Goal: Contribute content

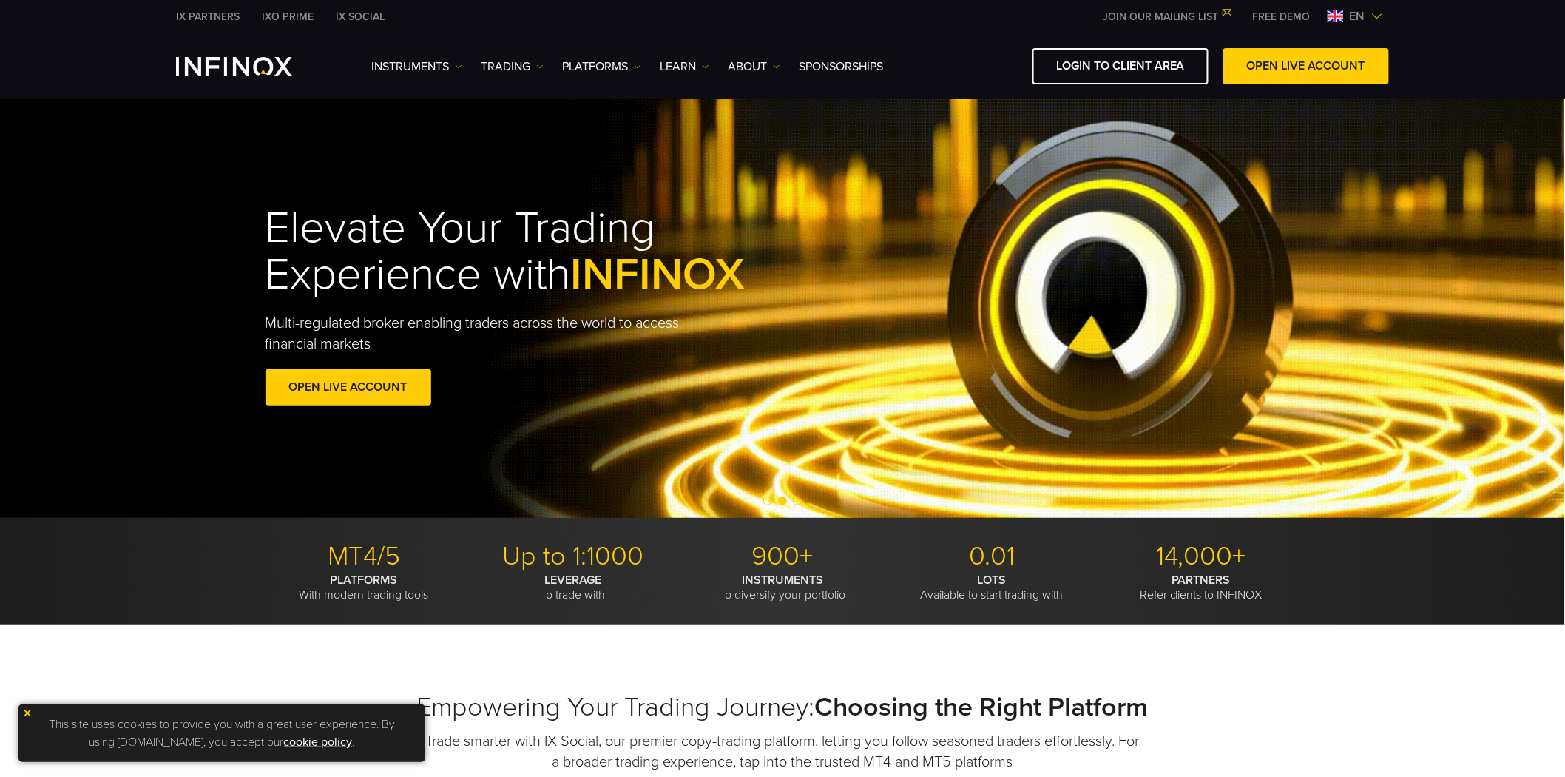
click at [150, 200] on div "Elevate Your Trading Experience with INFINOX Multi-regulated broker enabling tr…" at bounding box center [783, 308] width 1566 height 420
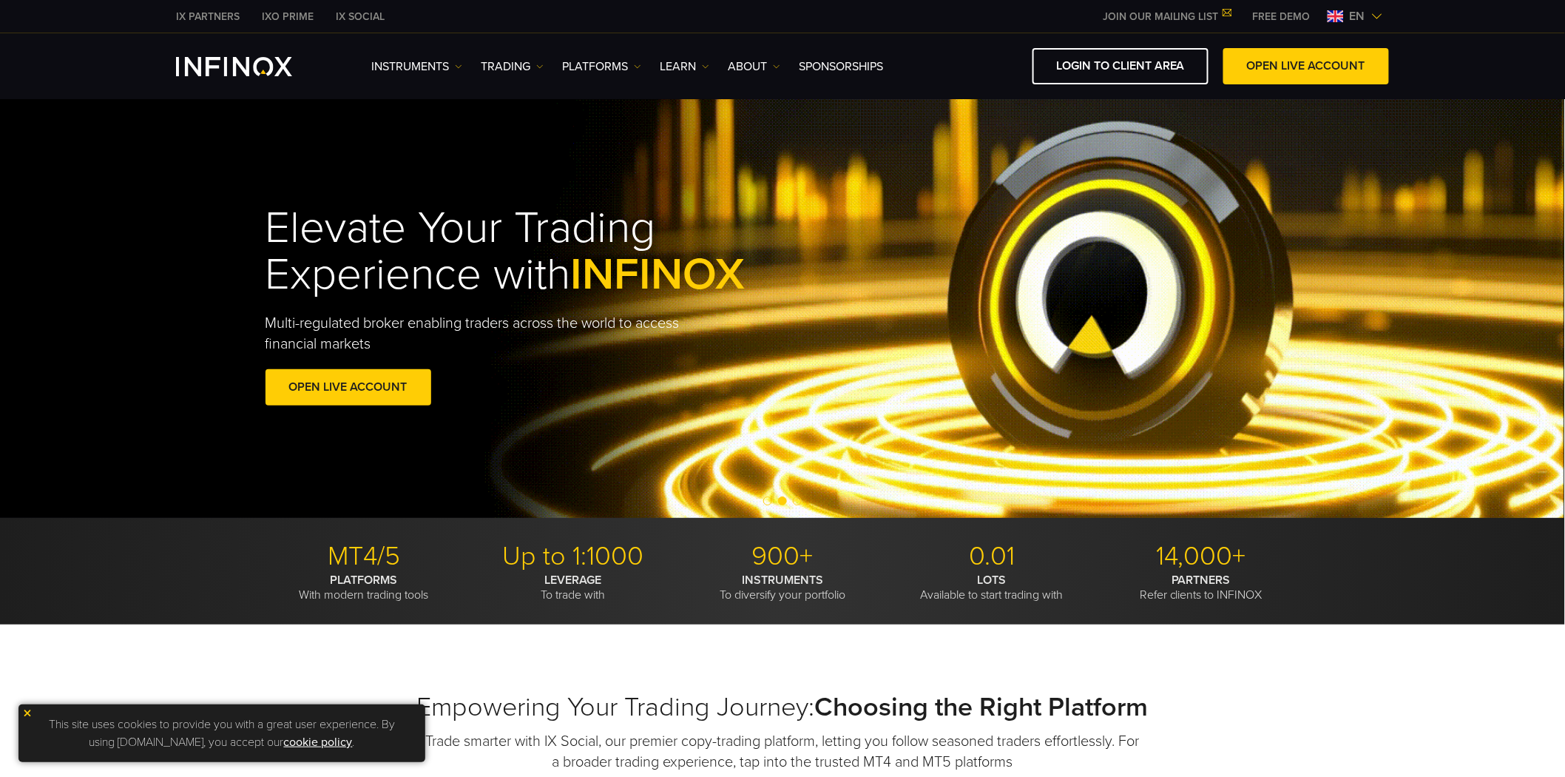
click at [154, 232] on div "Elevate Your Trading Experience with INFINOX Multi-regulated broker enabling tr…" at bounding box center [783, 308] width 1566 height 420
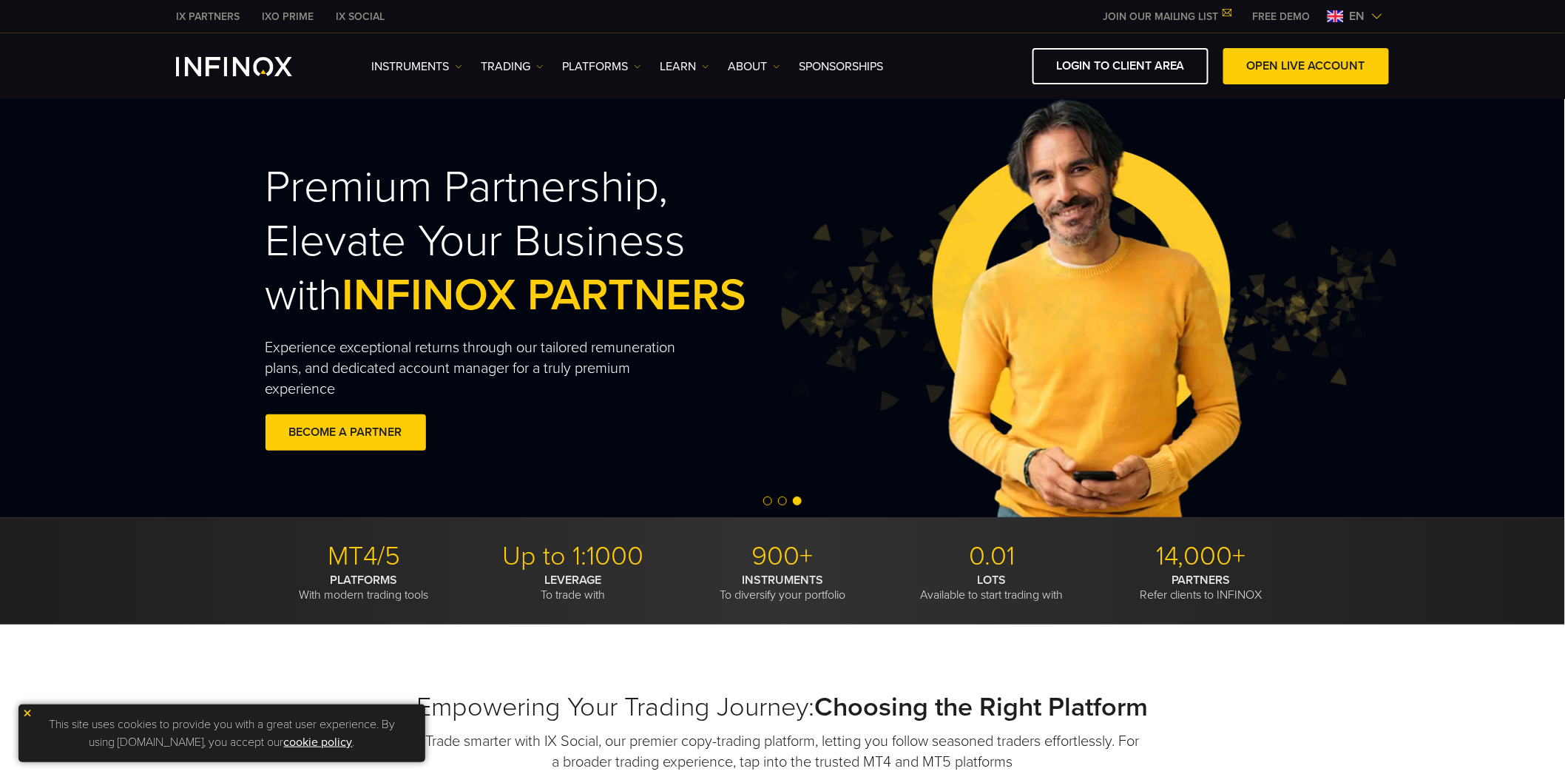
click at [781, 500] on span "Go to slide 2" at bounding box center [782, 500] width 9 height 9
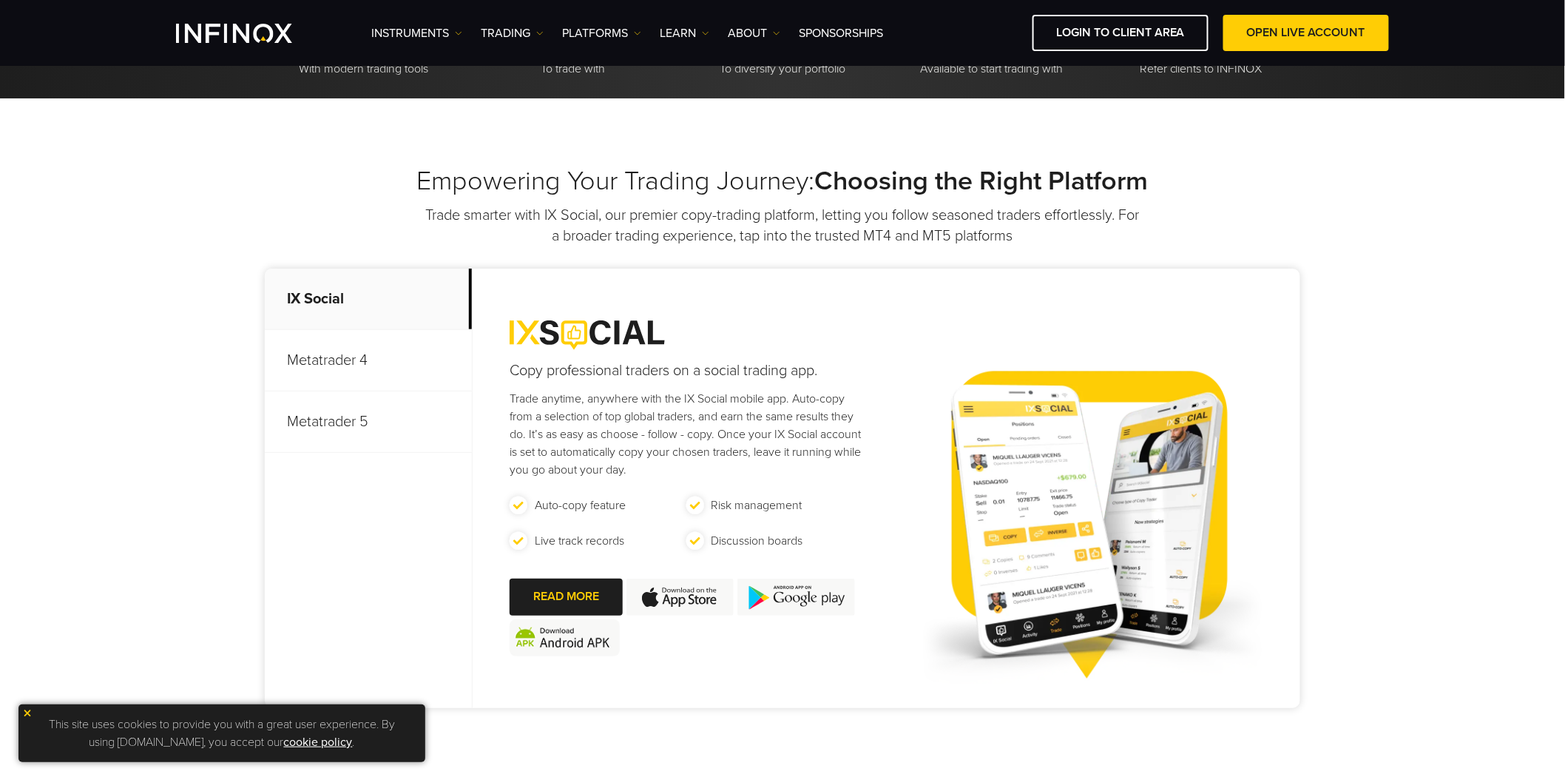
scroll to position [904, 0]
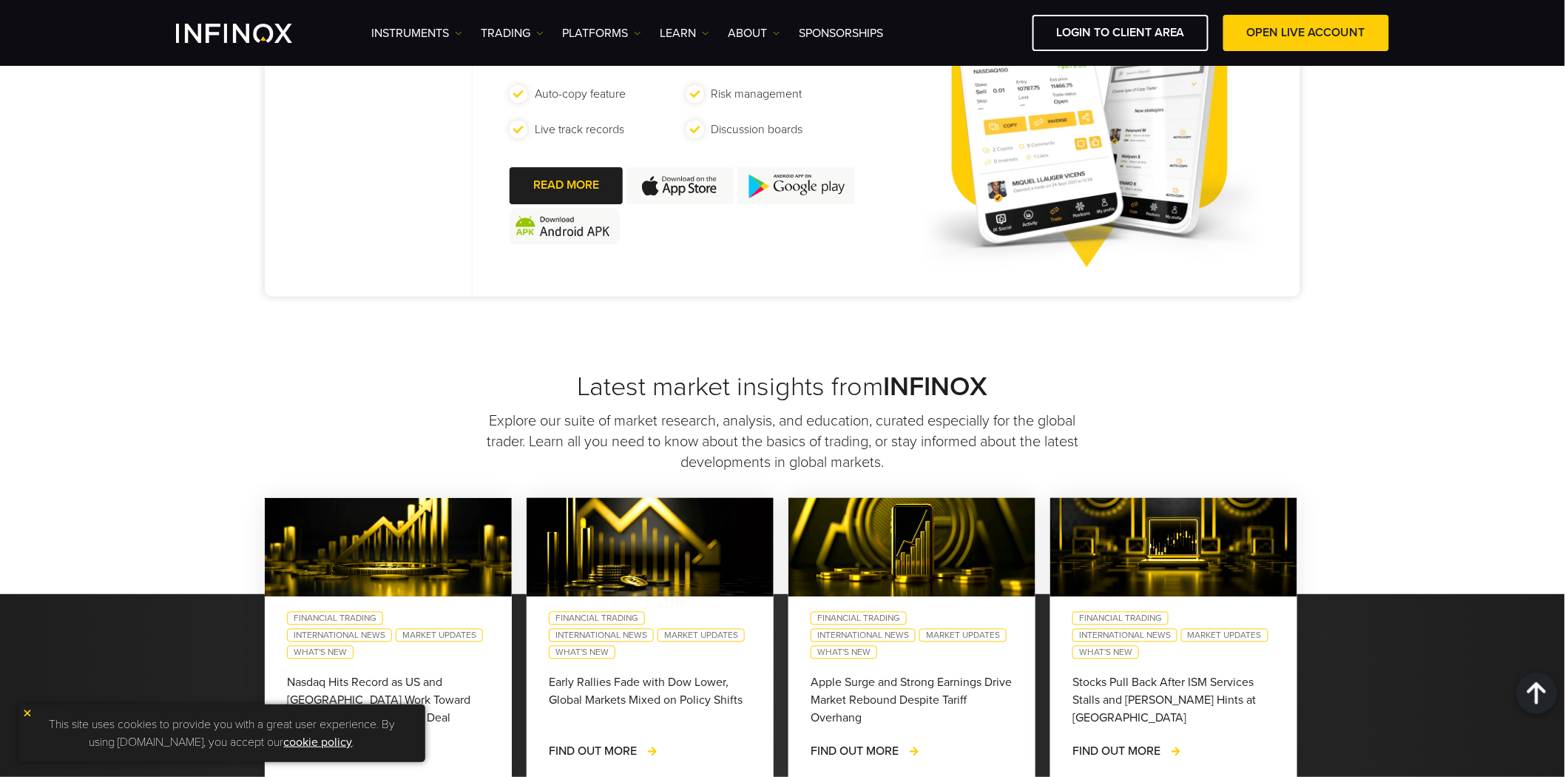
click at [27, 710] on img at bounding box center [27, 713] width 10 height 10
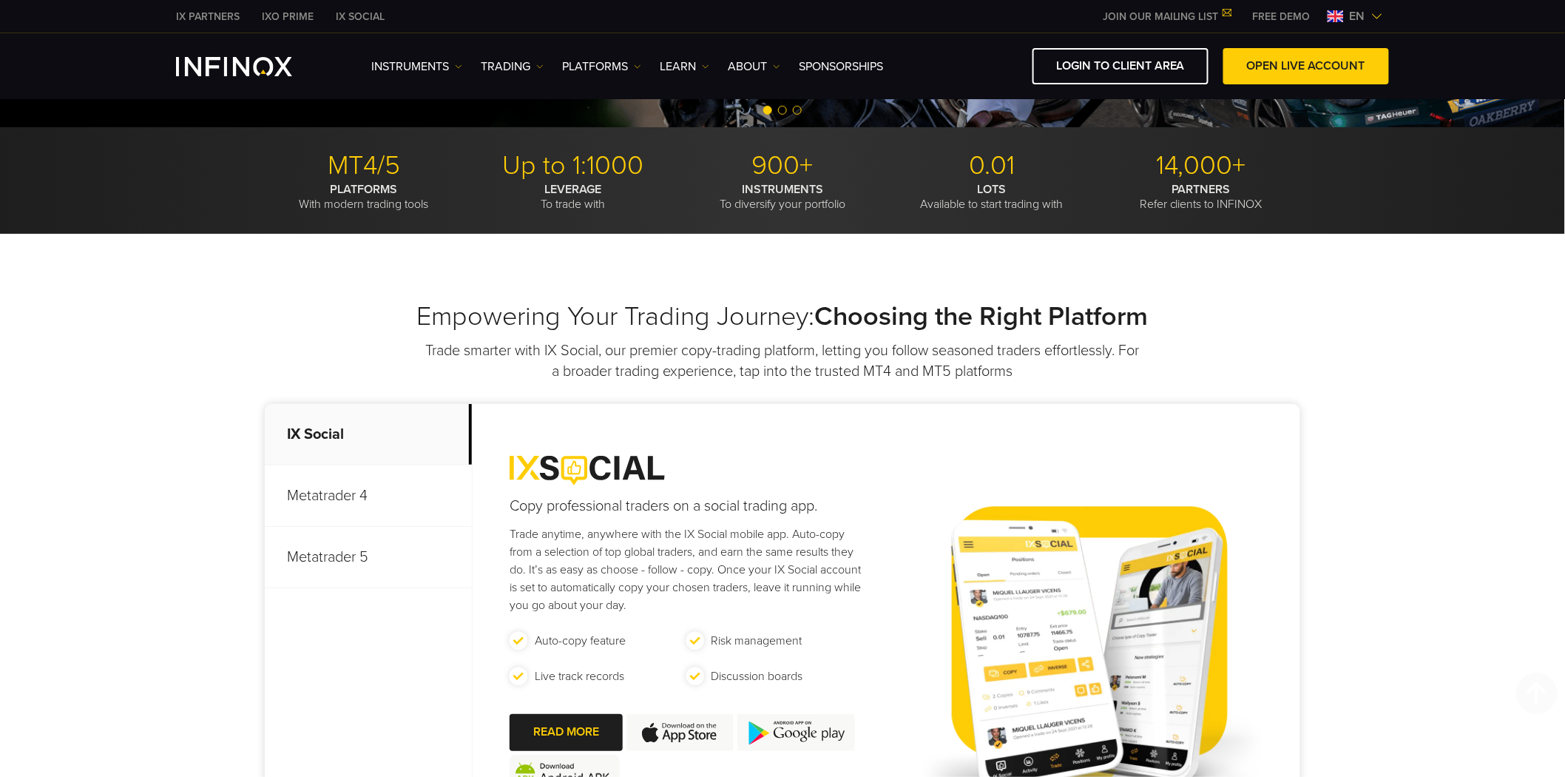
scroll to position [0, 0]
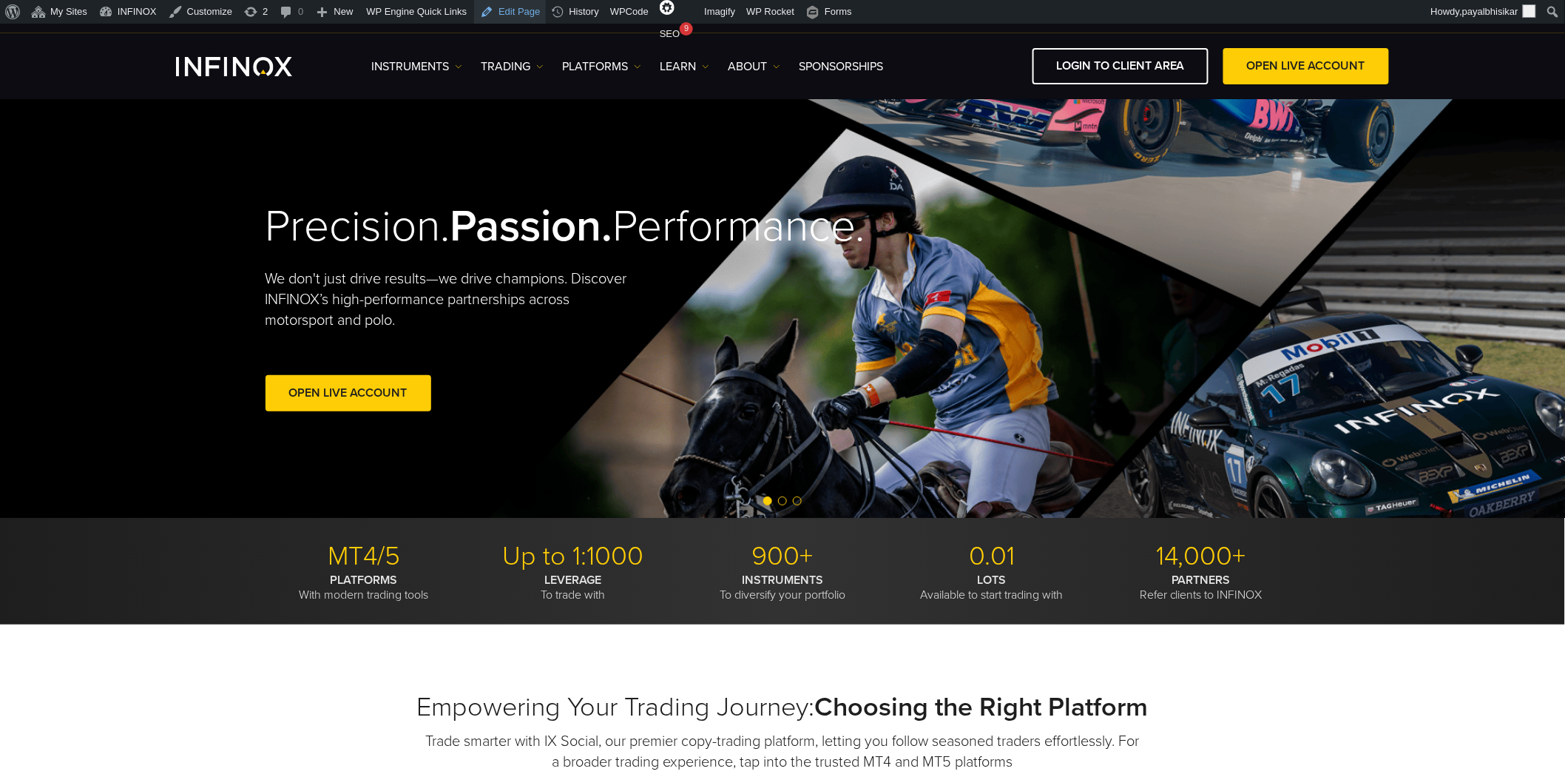
click at [510, 13] on link "Edit Page" at bounding box center [510, 12] width 72 height 24
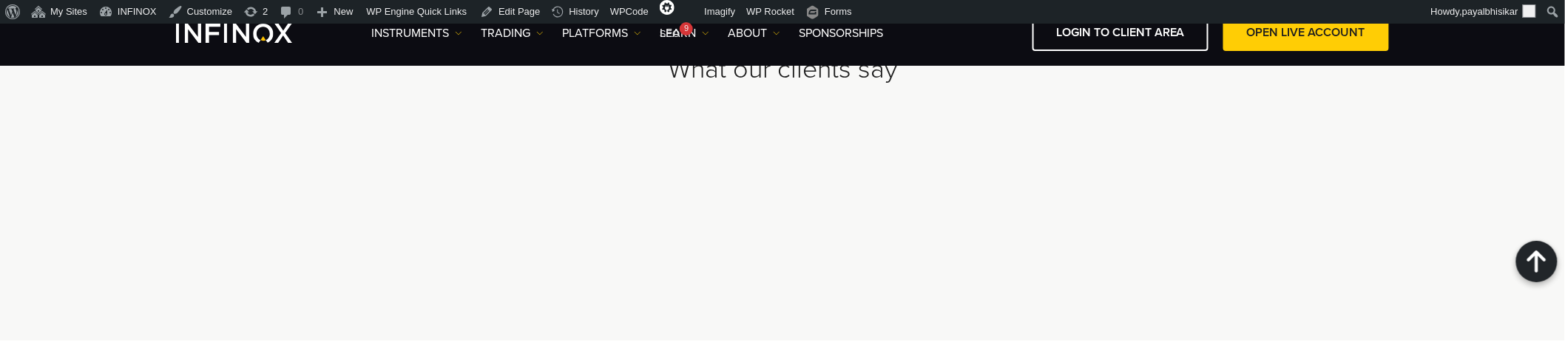
scroll to position [5291, 0]
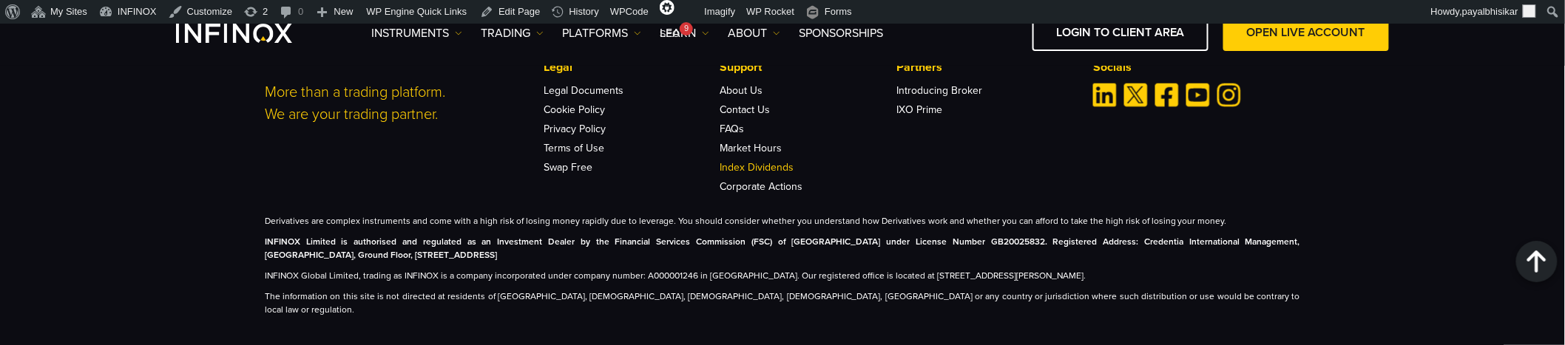
click at [755, 161] on link "Index Dividends" at bounding box center [758, 167] width 74 height 13
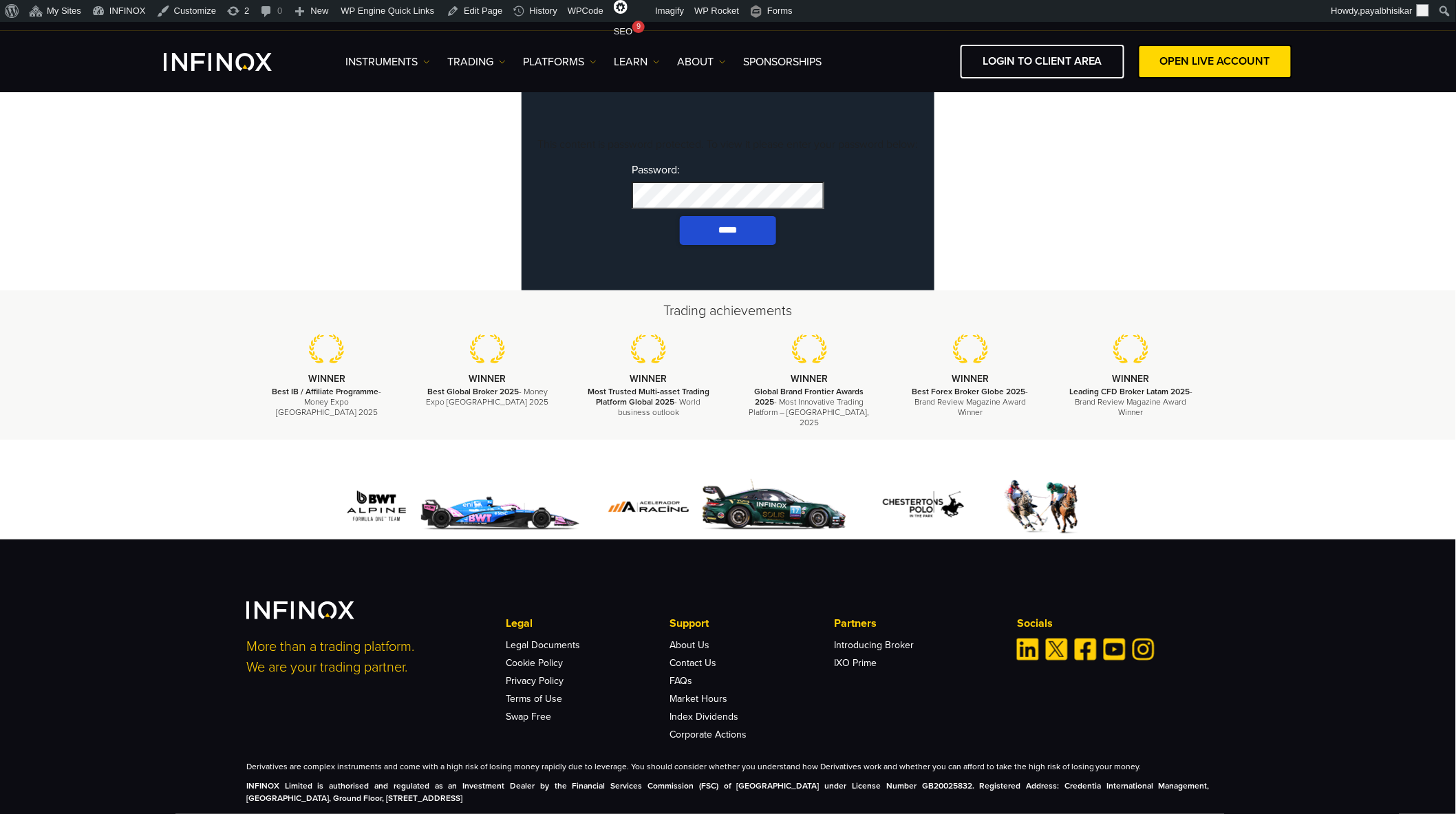
click at [680, 216] on input "*****" at bounding box center [728, 230] width 97 height 29
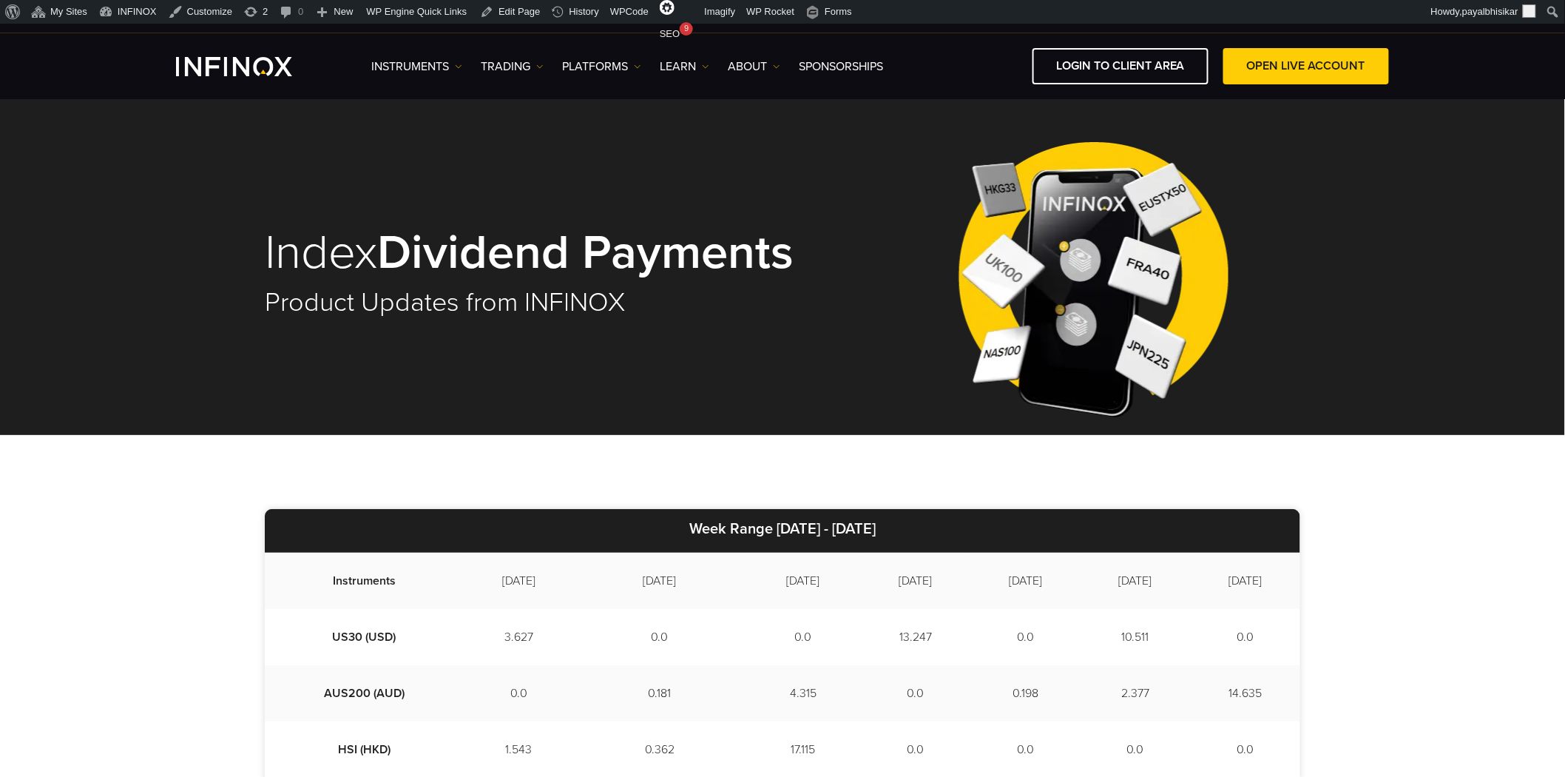
drag, startPoint x: 742, startPoint y: 529, endPoint x: 930, endPoint y: 529, distance: 187.9
click at [930, 345] on p "Week Range [DATE] - [DATE]" at bounding box center [783, 531] width 1036 height 44
copy strong "[DATE] - [DATE]"
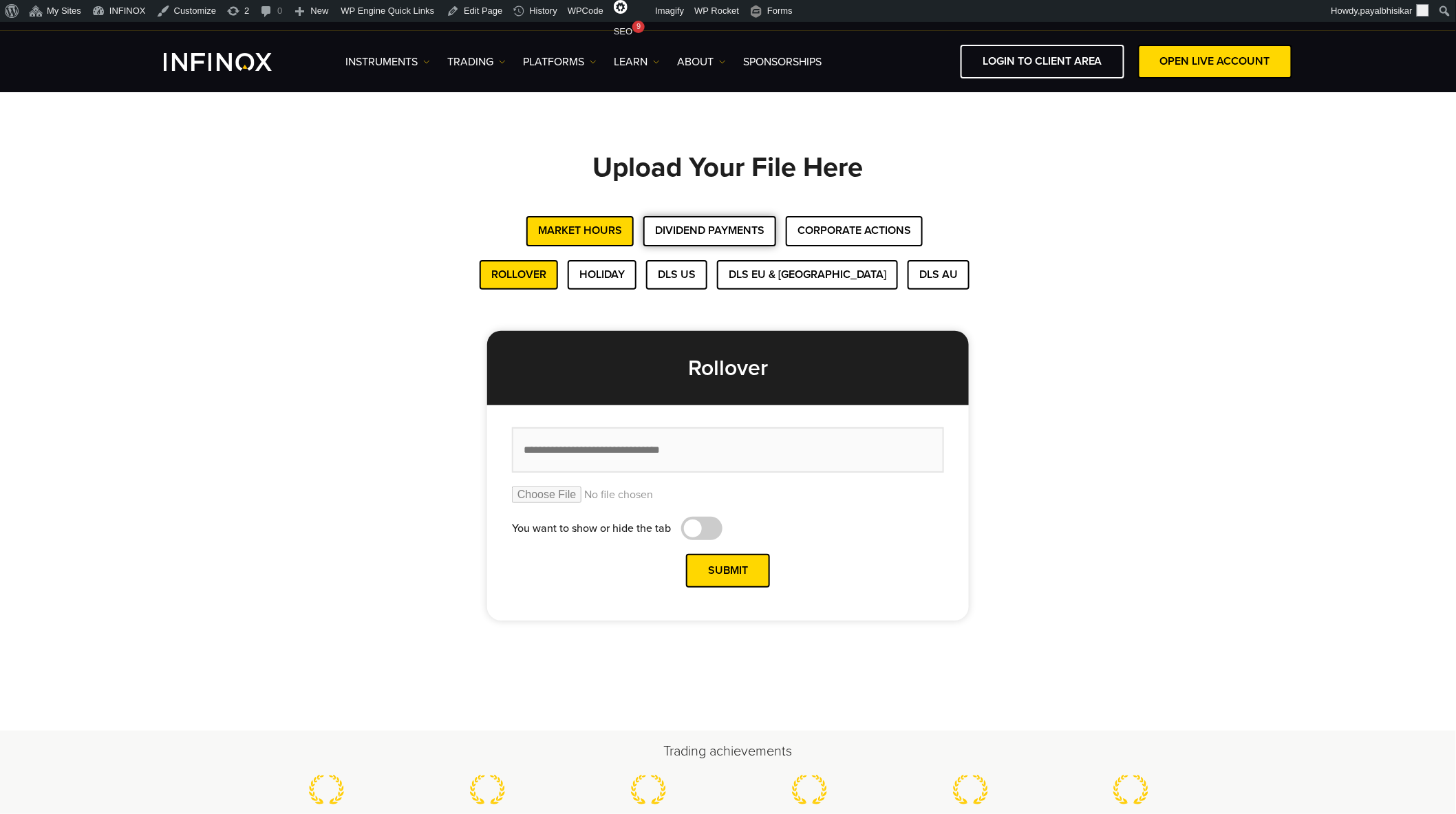
click at [705, 228] on button "Dividend Payments" at bounding box center [710, 231] width 133 height 30
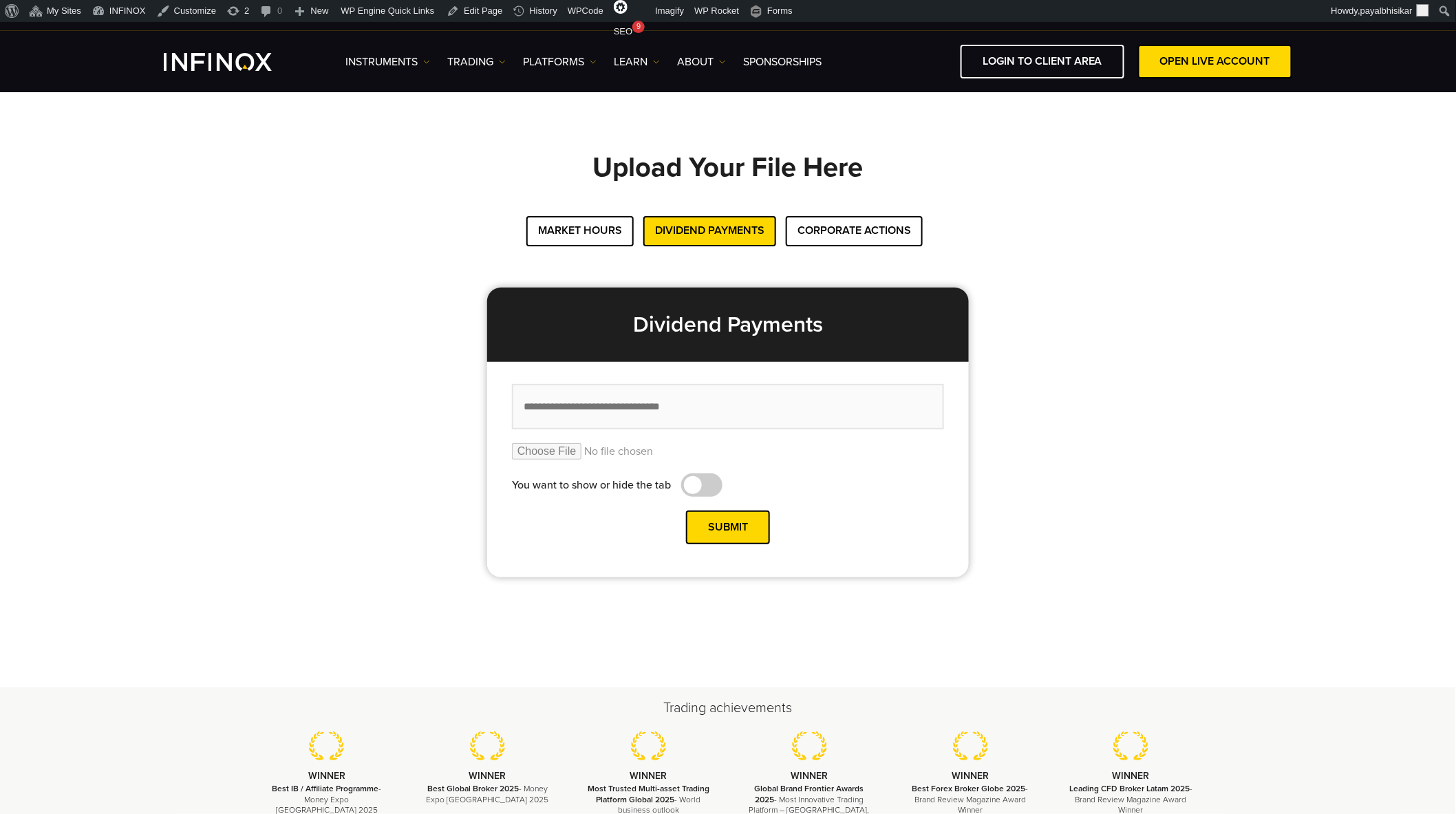
click at [544, 451] on input "file" at bounding box center [728, 451] width 433 height 17
type input "**********"
click at [575, 404] on input "text" at bounding box center [728, 407] width 433 height 47
paste input "**********"
click at [569, 404] on input "**********" at bounding box center [728, 407] width 433 height 47
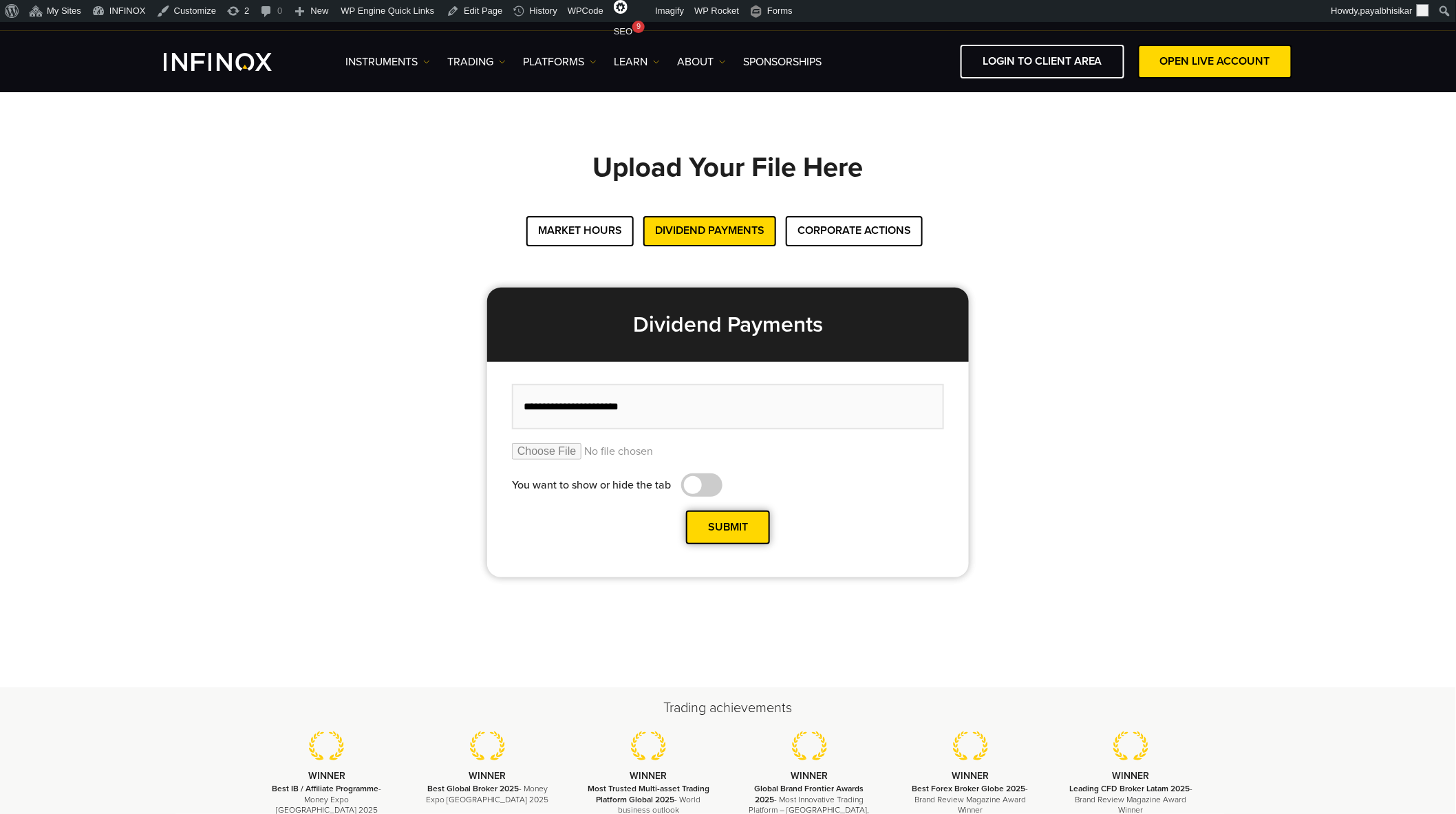
type input "**********"
click at [718, 527] on button "Submit" at bounding box center [728, 527] width 84 height 33
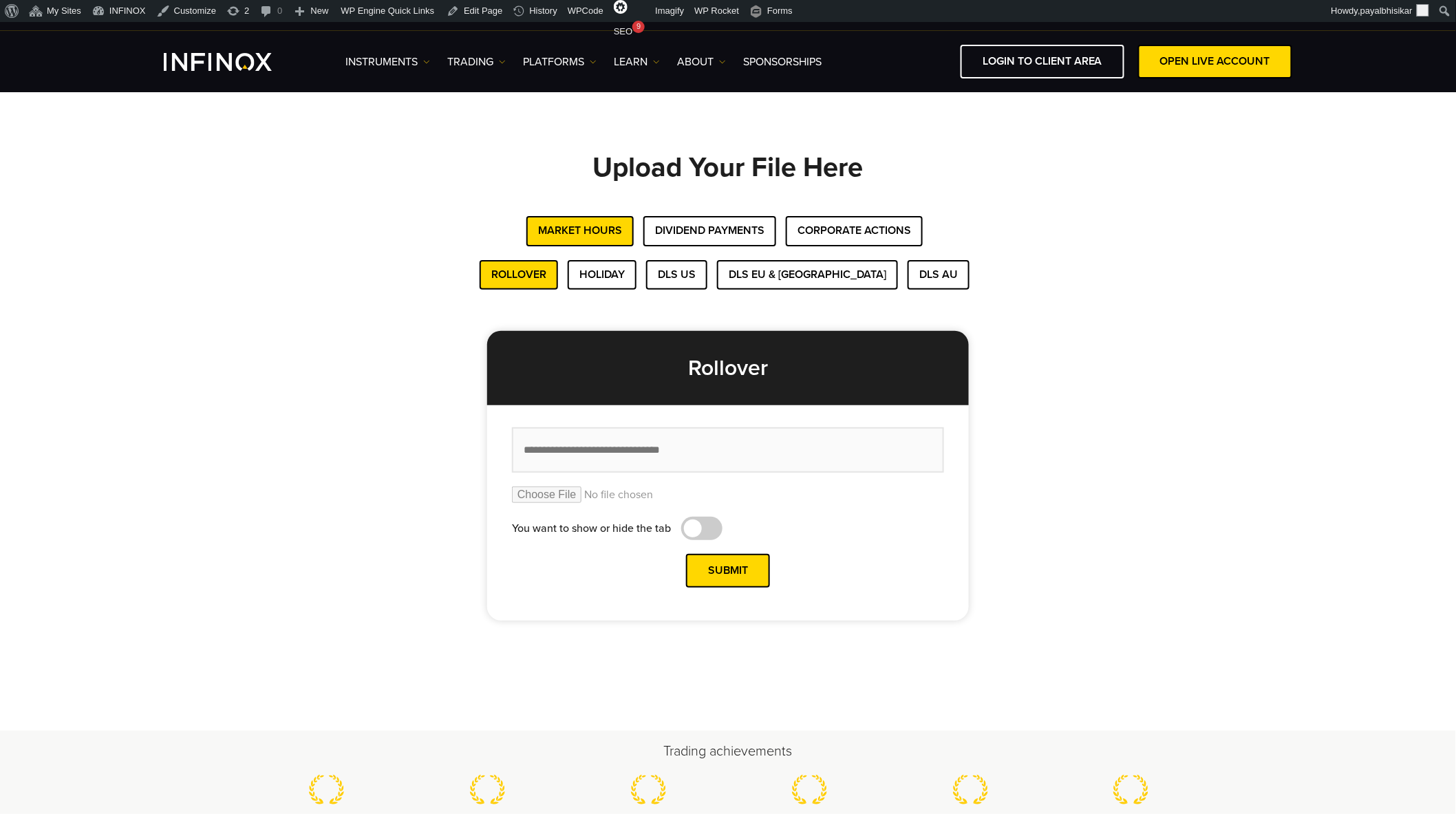
click at [1107, 255] on div "Upload Your File Here Market Hours Dividend Payments Corporate Actions Rollover…" at bounding box center [728, 386] width 964 height 468
click at [366, 201] on h1 "Upload Your File Here" at bounding box center [728, 184] width 964 height 63
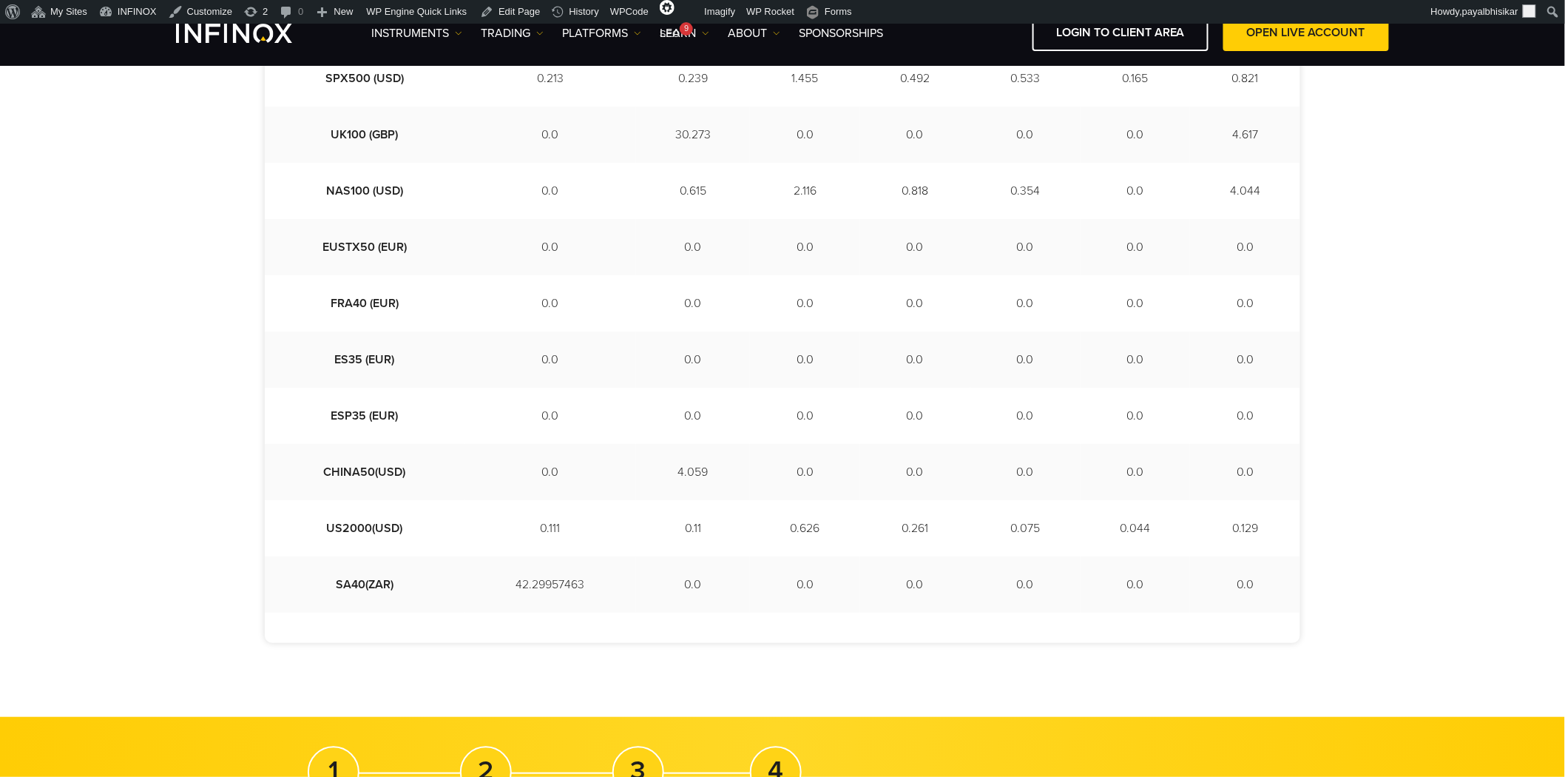
scroll to position [822, 0]
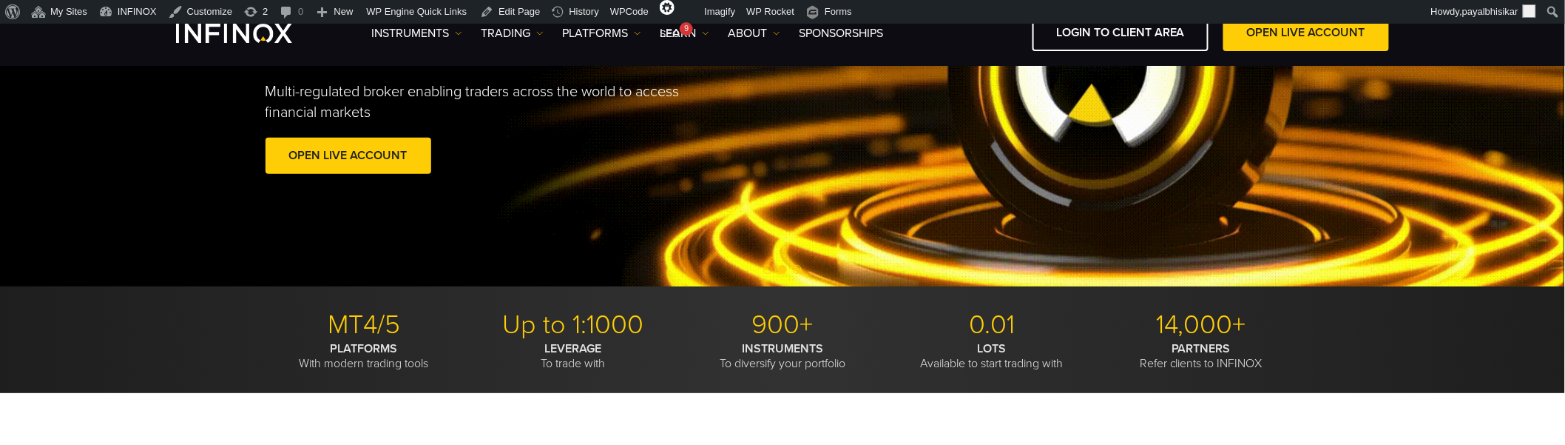
scroll to position [246, 0]
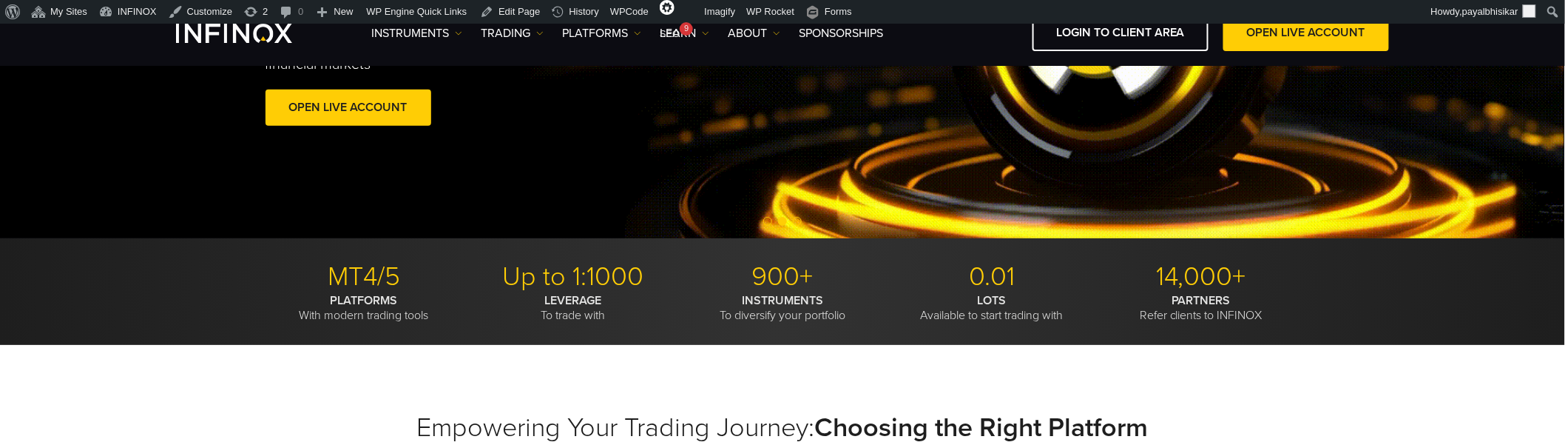
click at [769, 223] on span "Go to slide 1" at bounding box center [767, 221] width 9 height 9
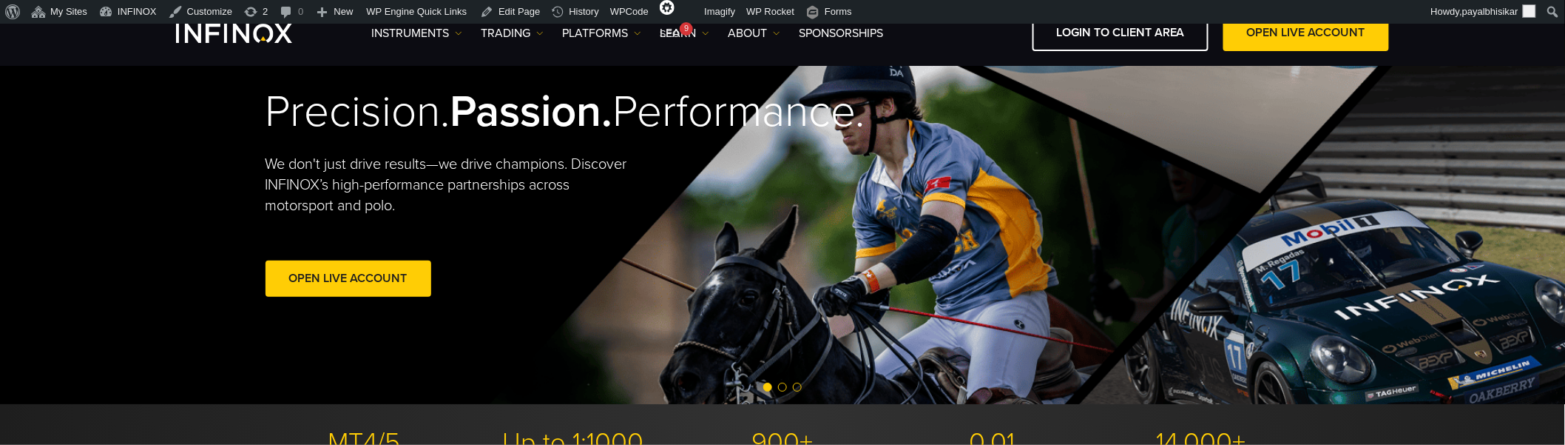
scroll to position [164, 0]
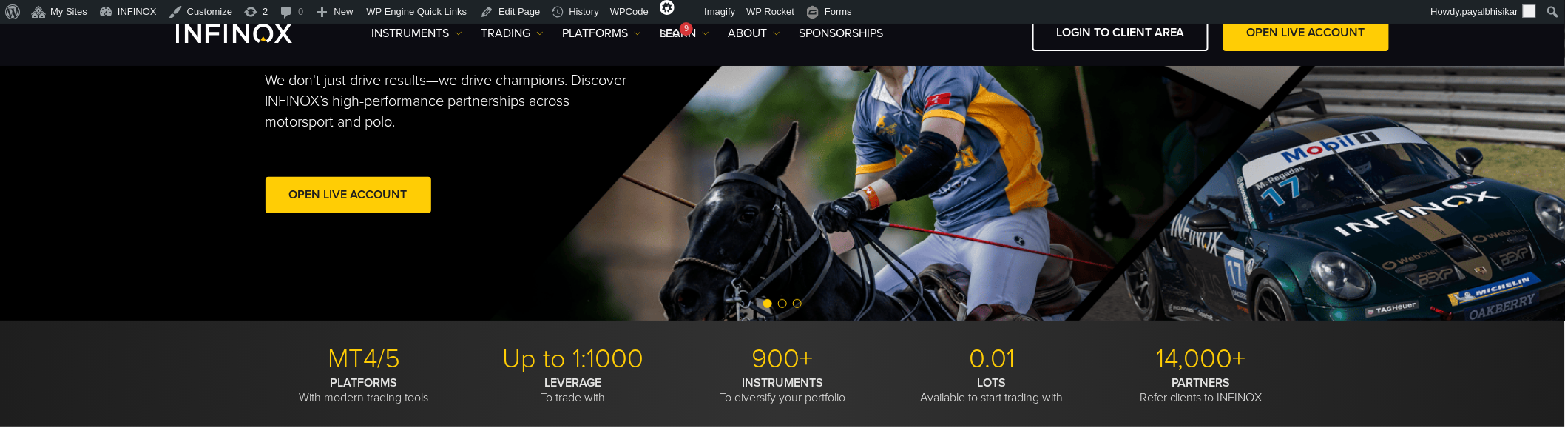
click at [782, 303] on span "Go to slide 2" at bounding box center [782, 303] width 9 height 9
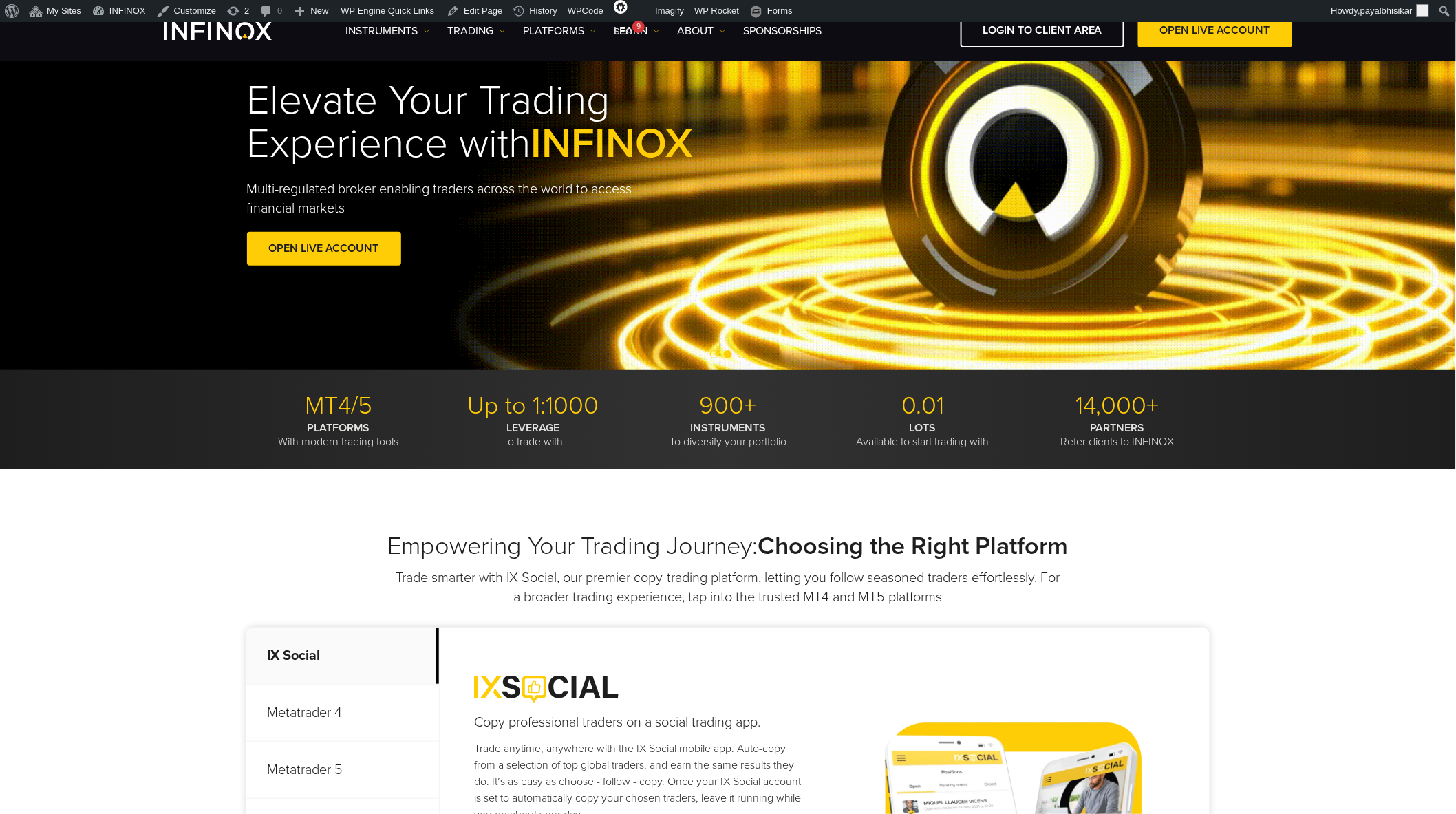
scroll to position [0, 0]
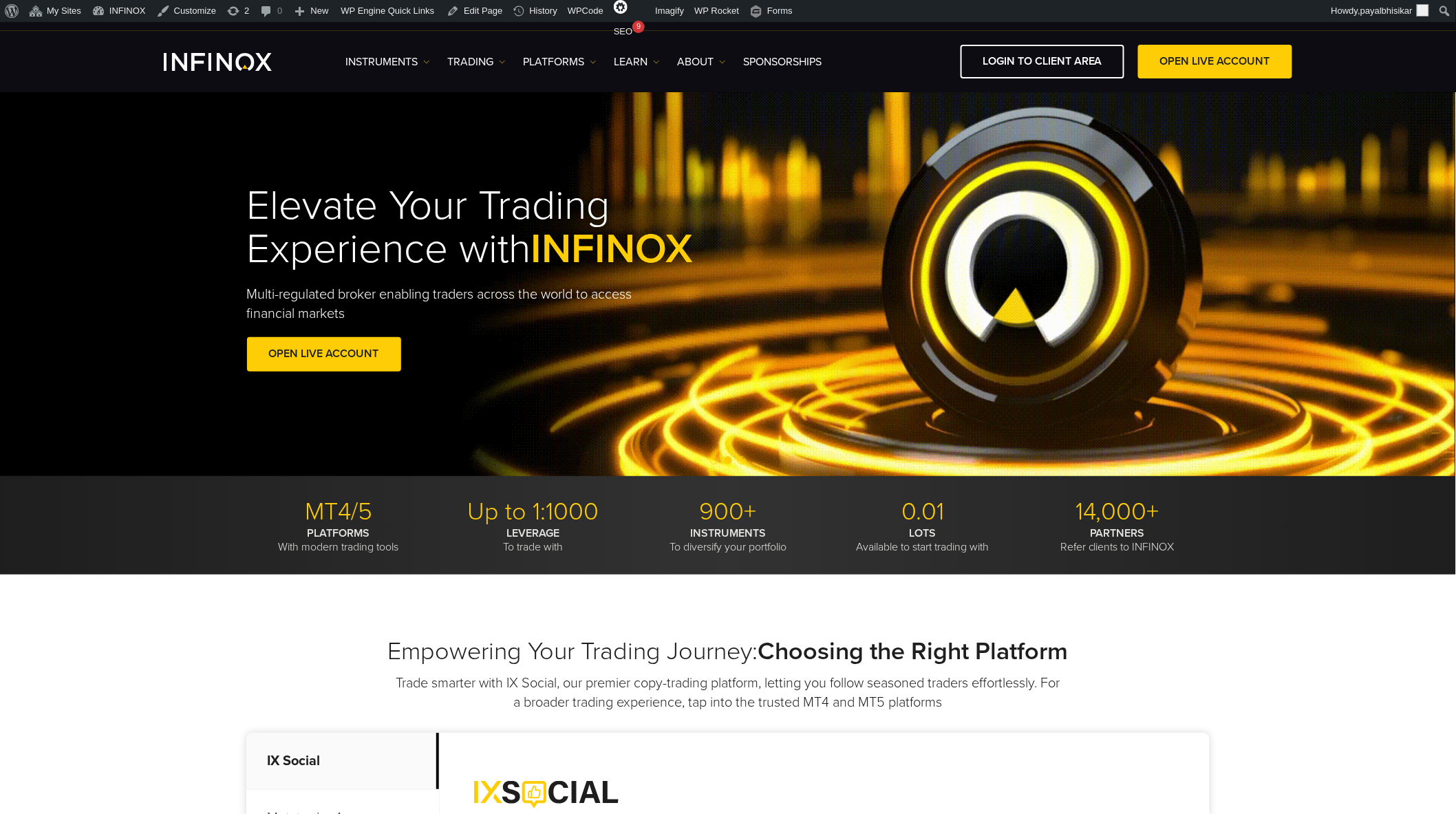
click at [715, 461] on span "Go to slide 1" at bounding box center [714, 460] width 8 height 8
